Goal: Find specific page/section

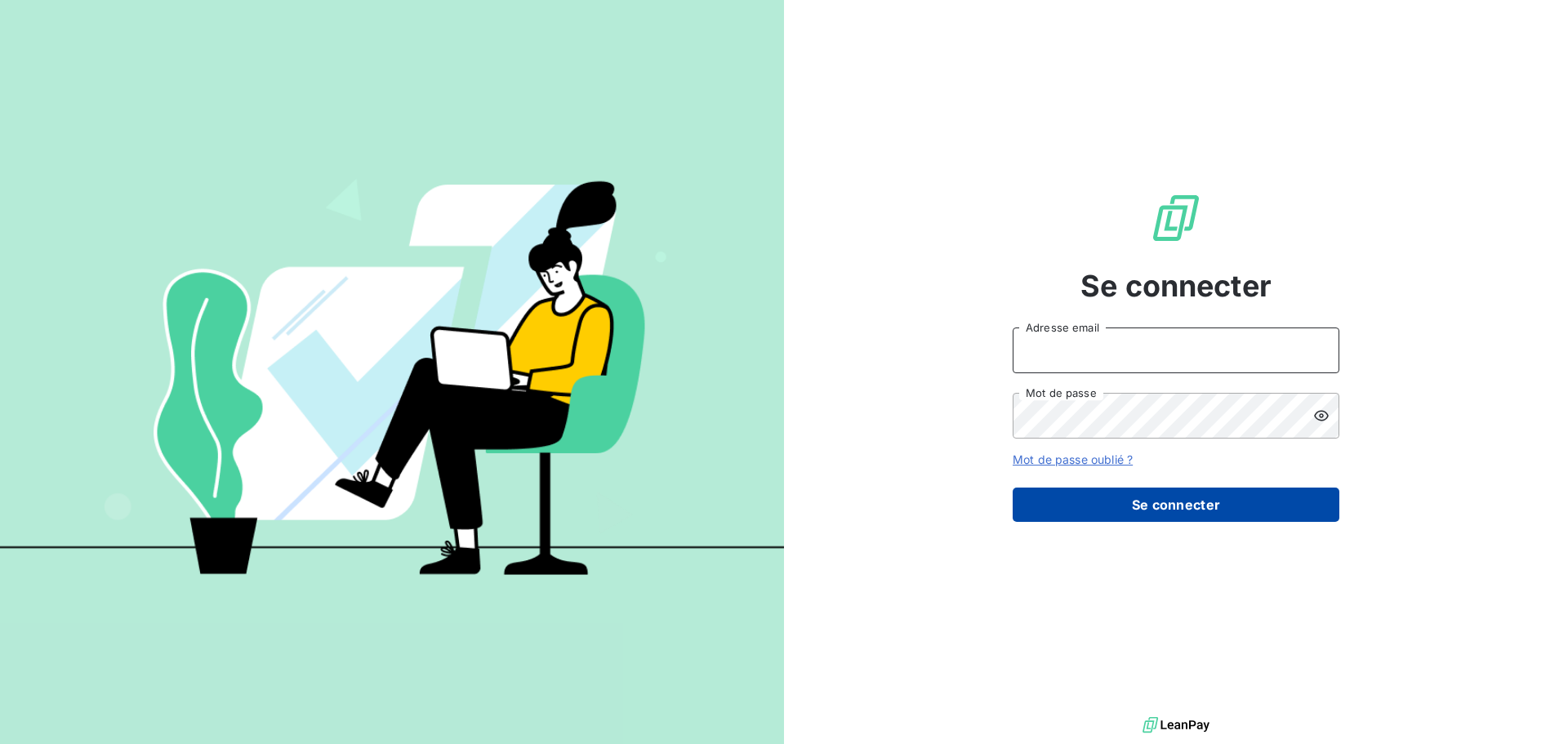
type input "[PERSON_NAME][EMAIL_ADDRESS][DOMAIN_NAME]"
click at [1104, 513] on button "Se connecter" at bounding box center [1176, 504] width 327 height 34
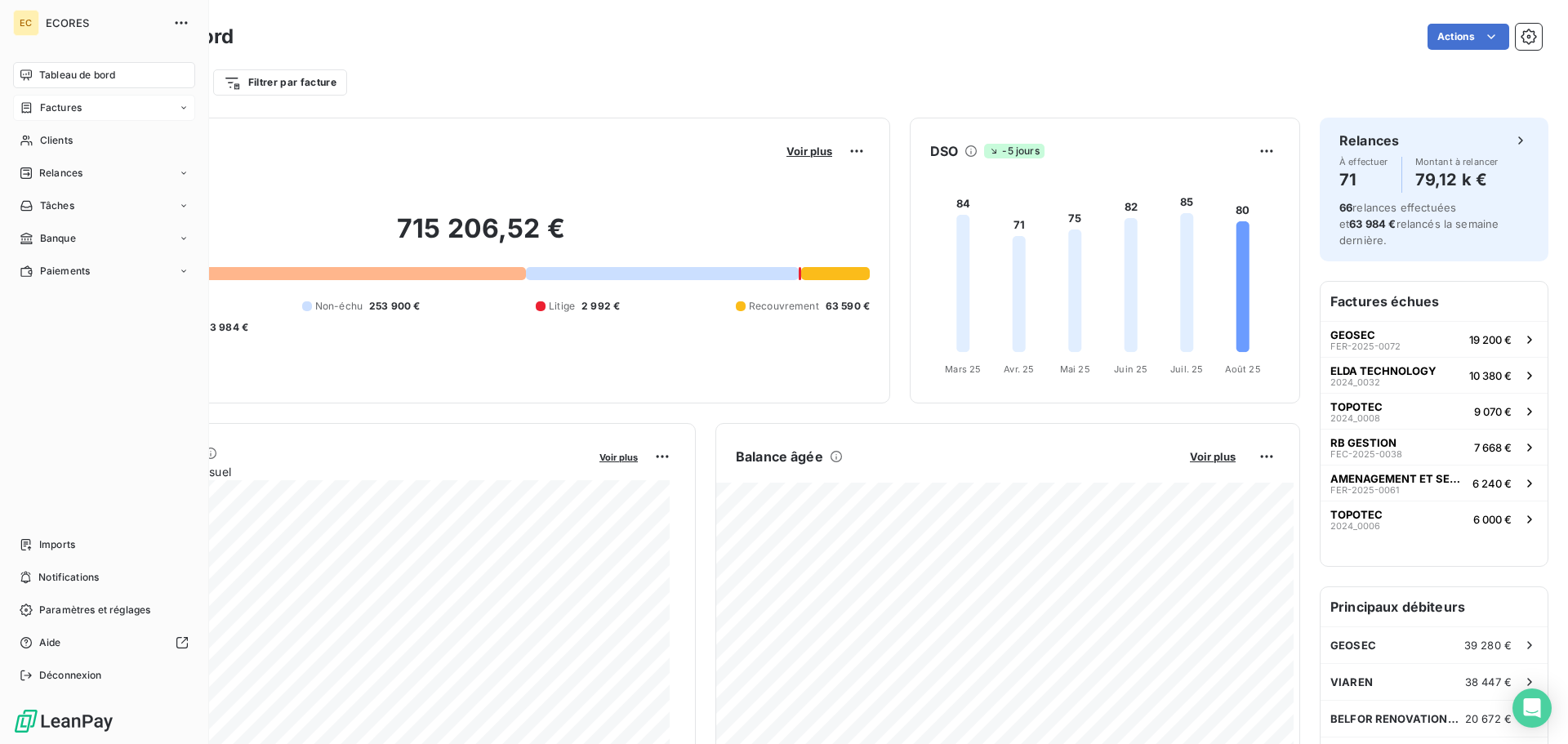
click at [58, 102] on span "Factures" at bounding box center [61, 108] width 42 height 15
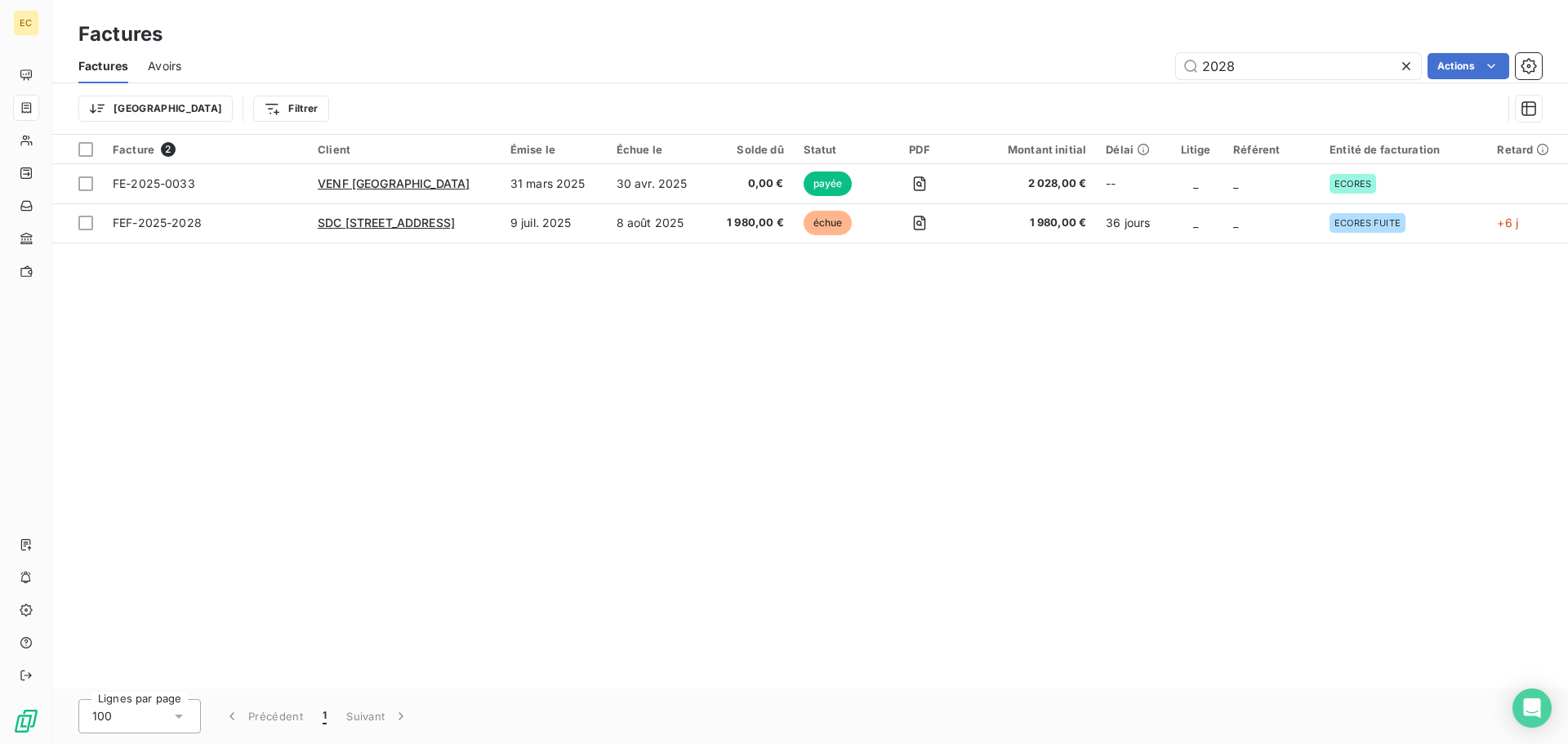
type input "2028"
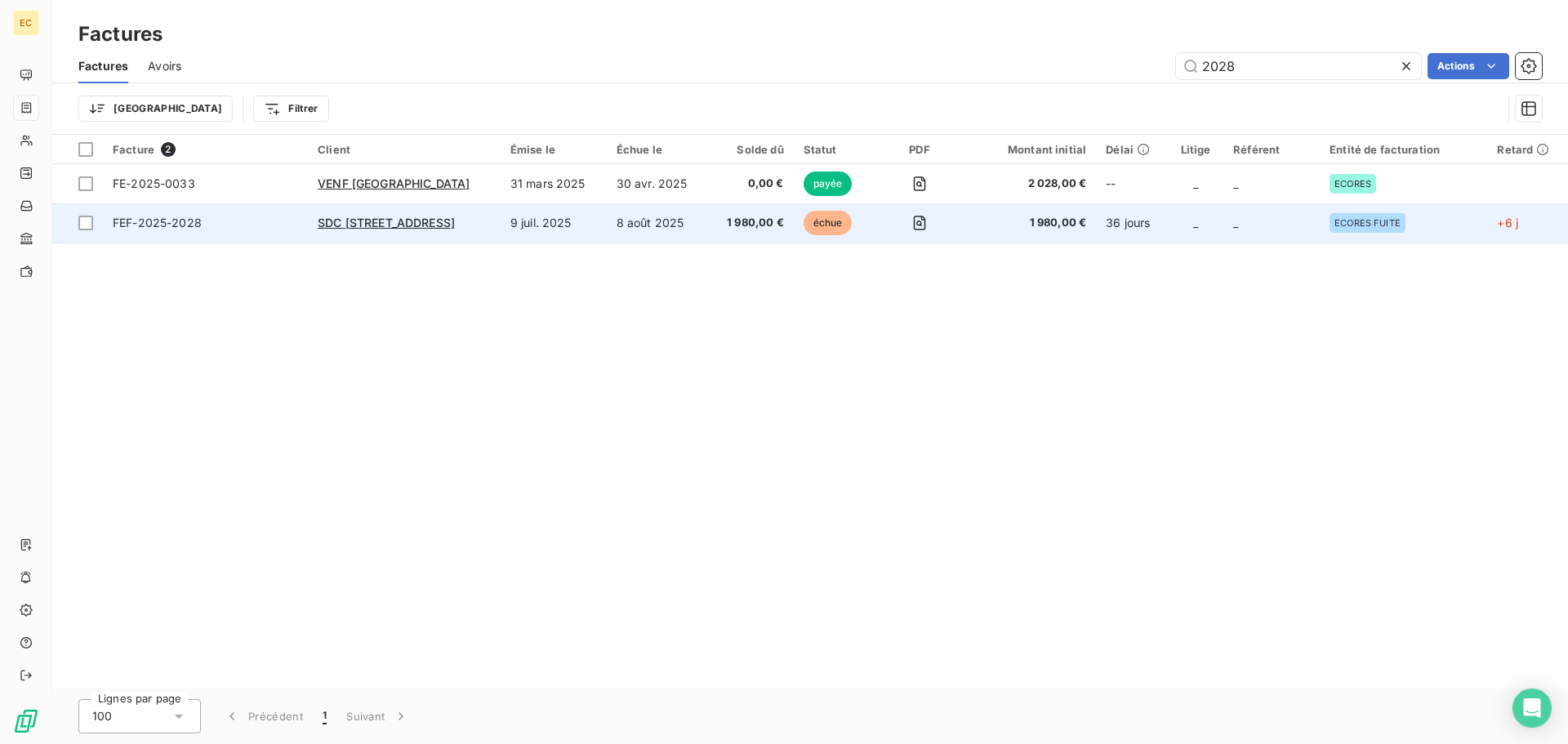
click at [255, 229] on span "FEF-2025-2028" at bounding box center [205, 223] width 186 height 16
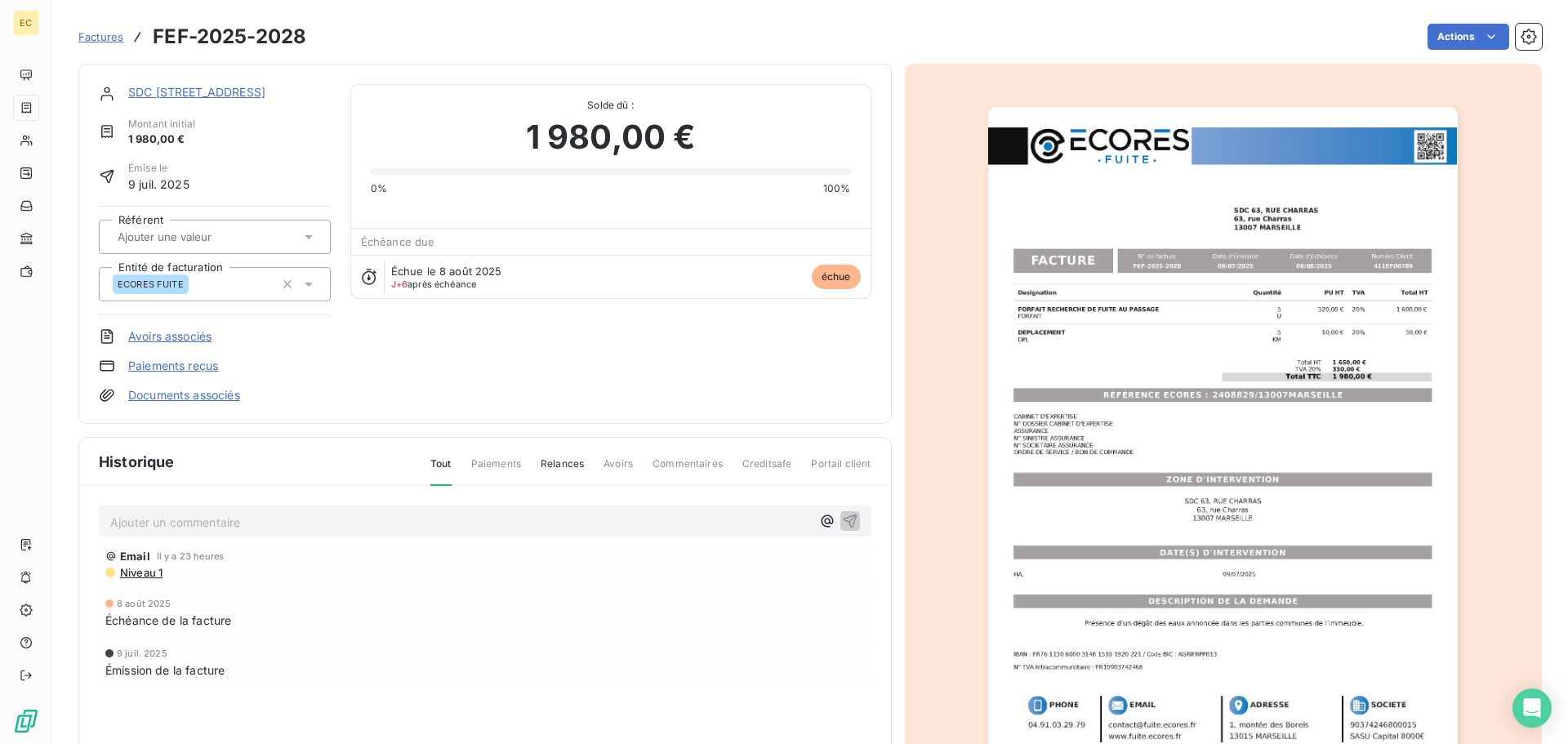
click at [210, 518] on p "Ajouter un commentaire ﻿" at bounding box center [461, 523] width 701 height 20
click at [208, 520] on p "[DATE]" at bounding box center [461, 522] width 701 height 19
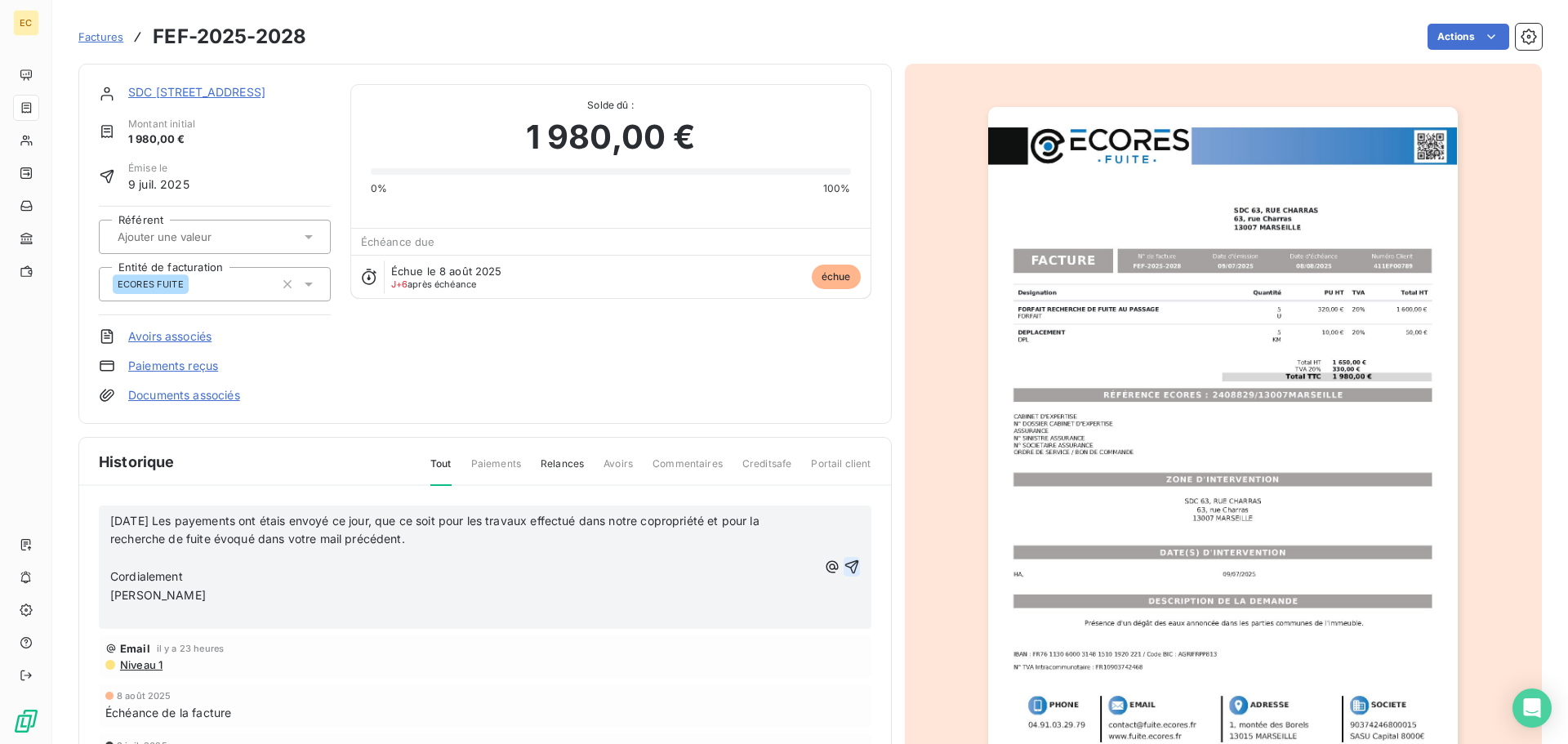
click at [847, 566] on icon "button" at bounding box center [851, 566] width 14 height 14
